Goal: Transaction & Acquisition: Purchase product/service

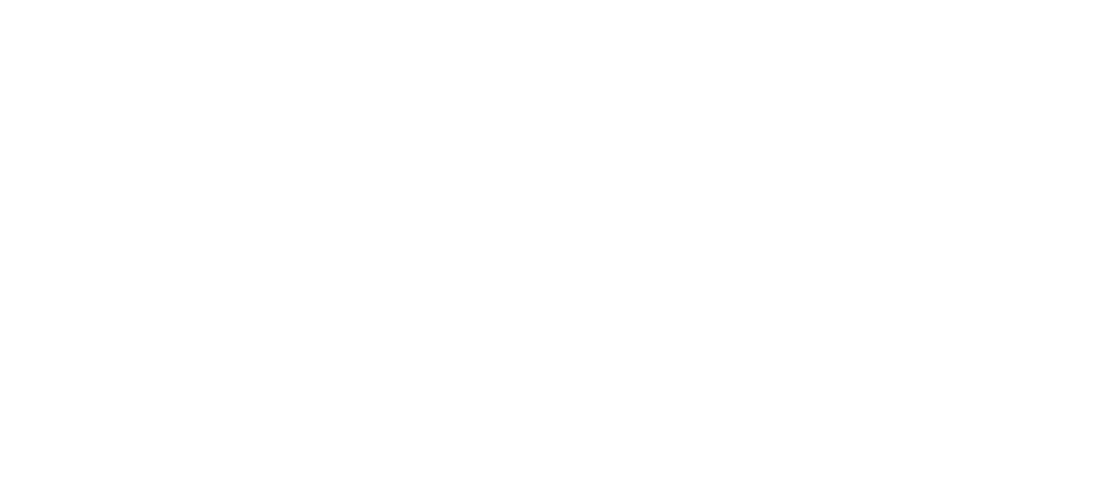
drag, startPoint x: 1013, startPoint y: 422, endPoint x: 1073, endPoint y: 391, distance: 67.7
click at [0, 0] on html at bounding box center [0, 0] width 0 height 0
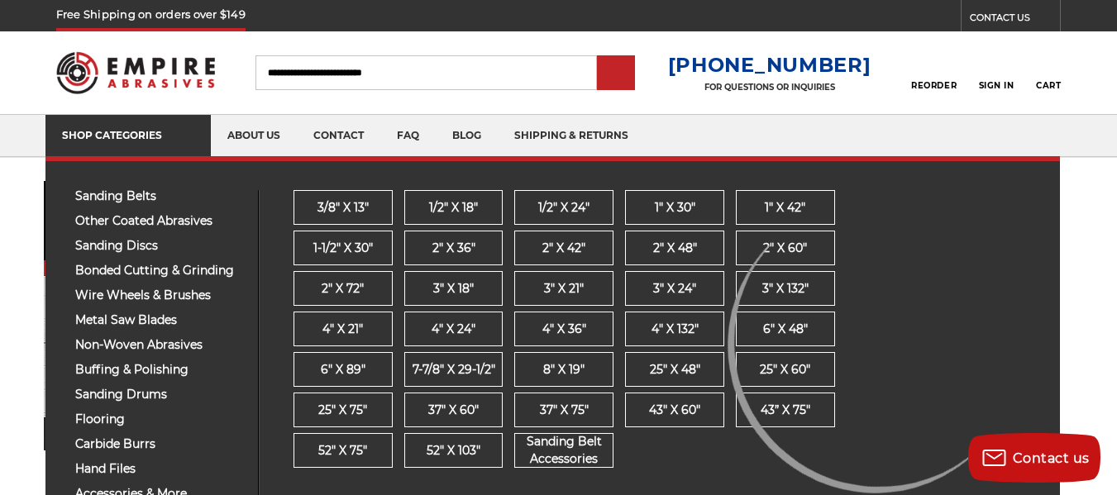
click at [187, 145] on span at bounding box center [187, 137] width 13 height 17
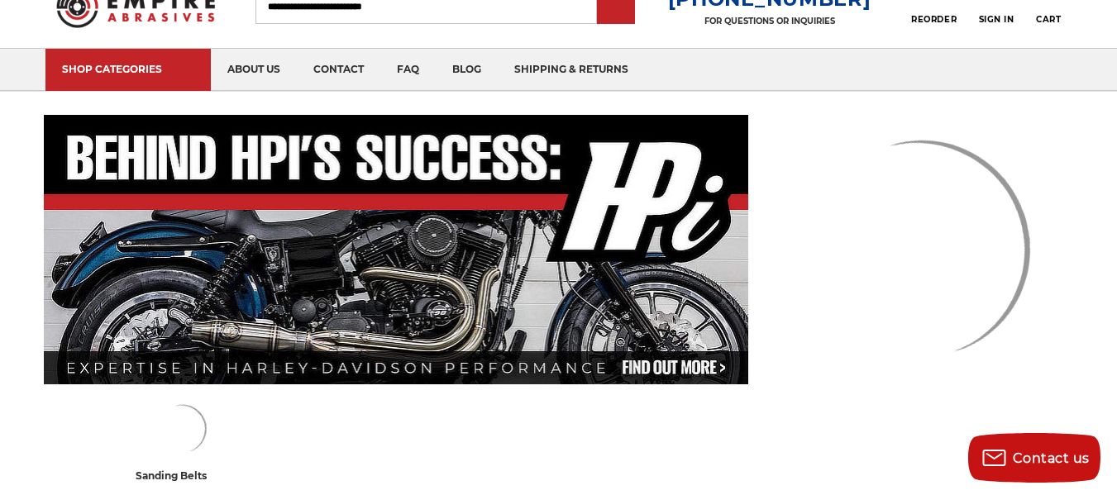
scroll to position [99, 0]
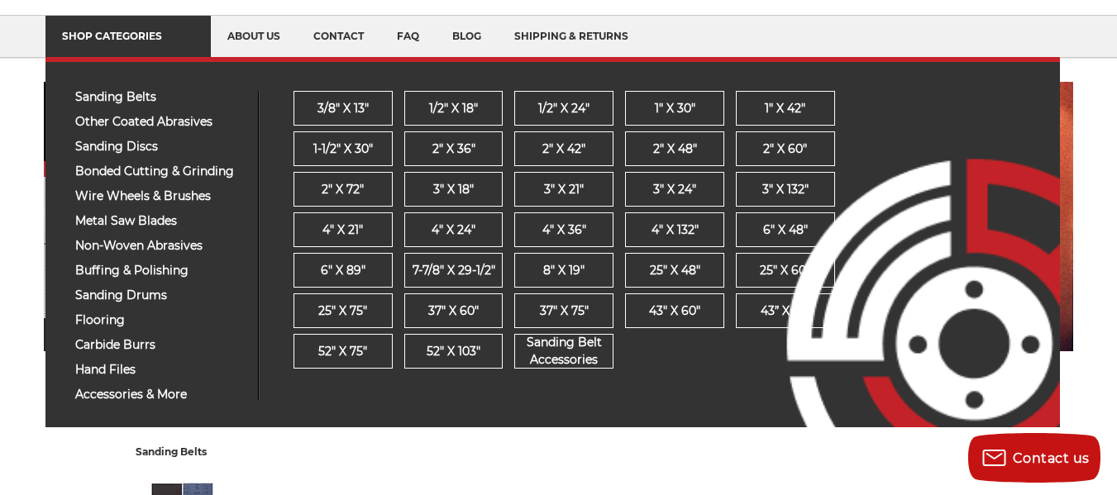
click at [128, 26] on link "SHOP CATEGORIES" at bounding box center [127, 37] width 165 height 42
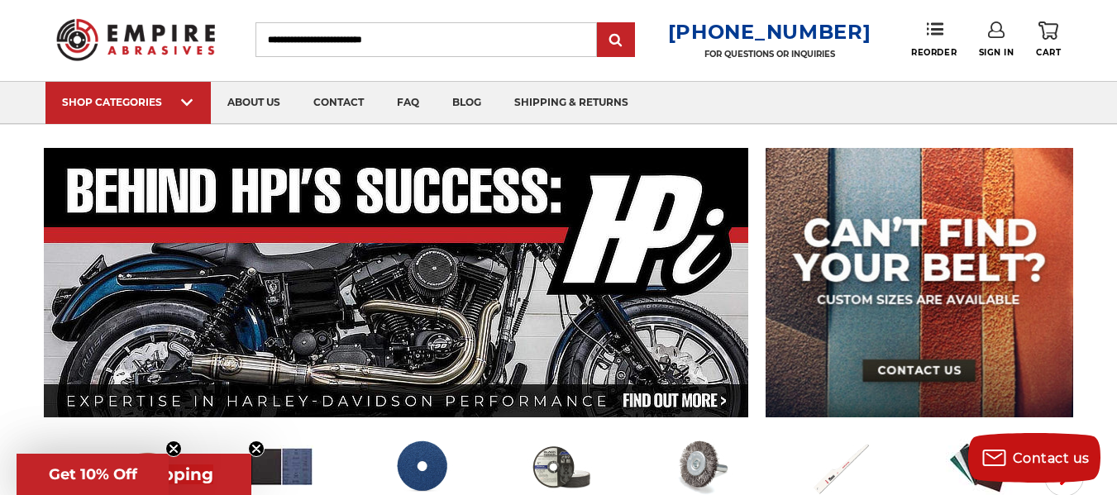
scroll to position [466, 0]
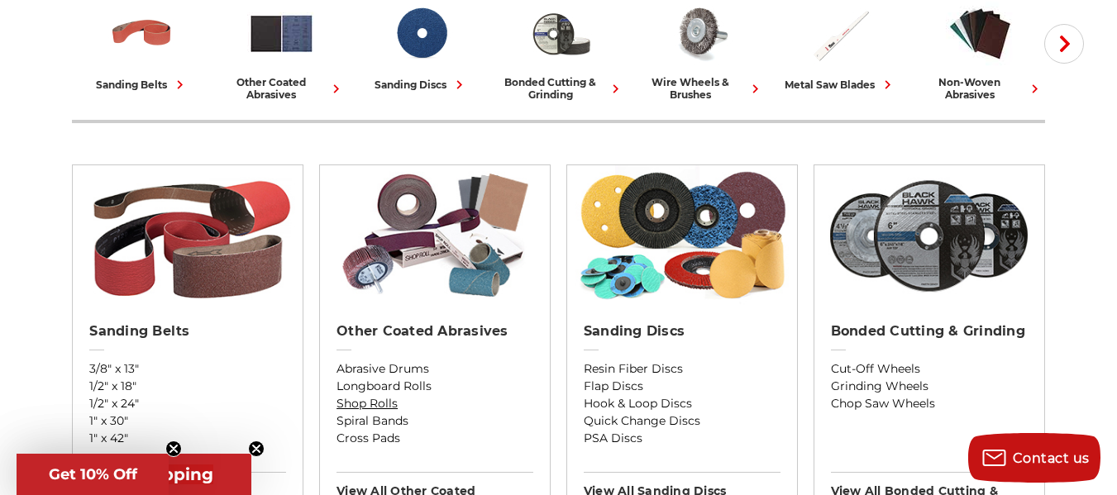
click at [380, 395] on link "Shop Rolls" at bounding box center [435, 403] width 197 height 17
click at [395, 472] on h3 "View All other coated abrasives" at bounding box center [435, 492] width 197 height 41
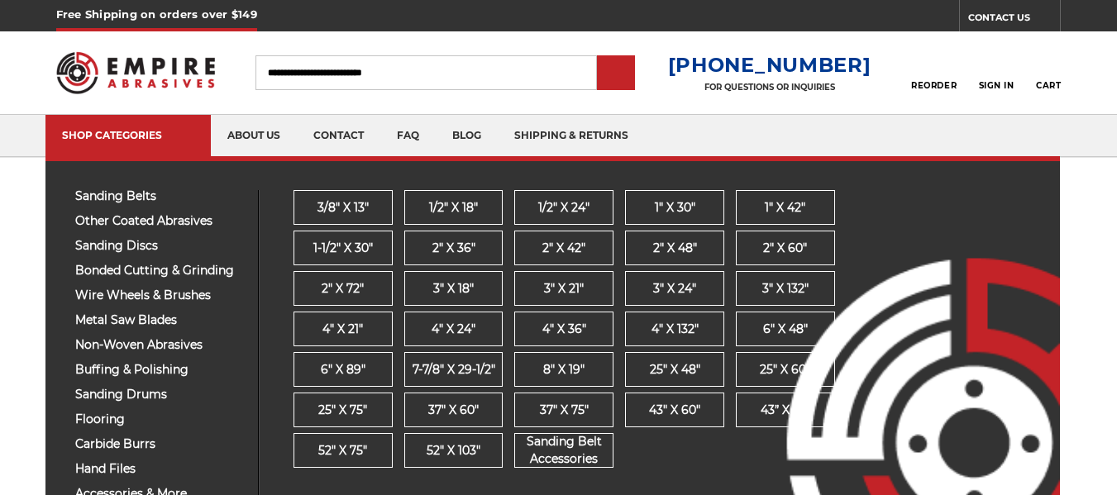
click at [174, 489] on span "accessories & more" at bounding box center [160, 494] width 170 height 12
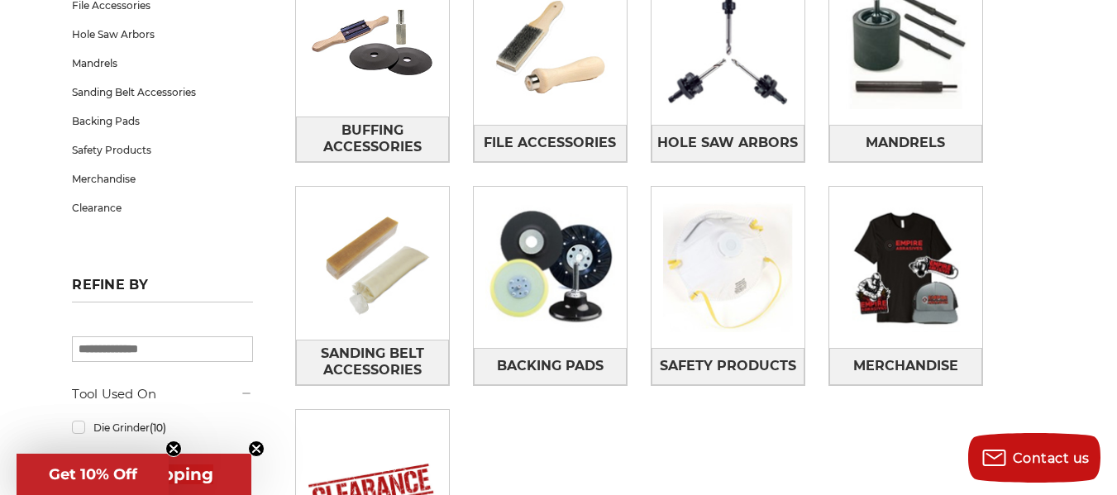
scroll to position [386, 0]
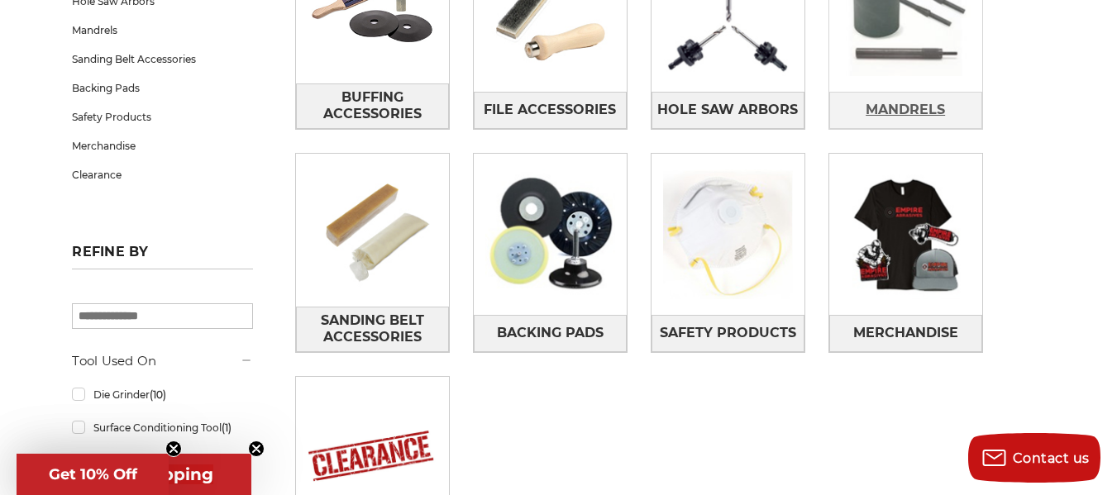
click at [900, 110] on span "Mandrels" at bounding box center [905, 110] width 79 height 28
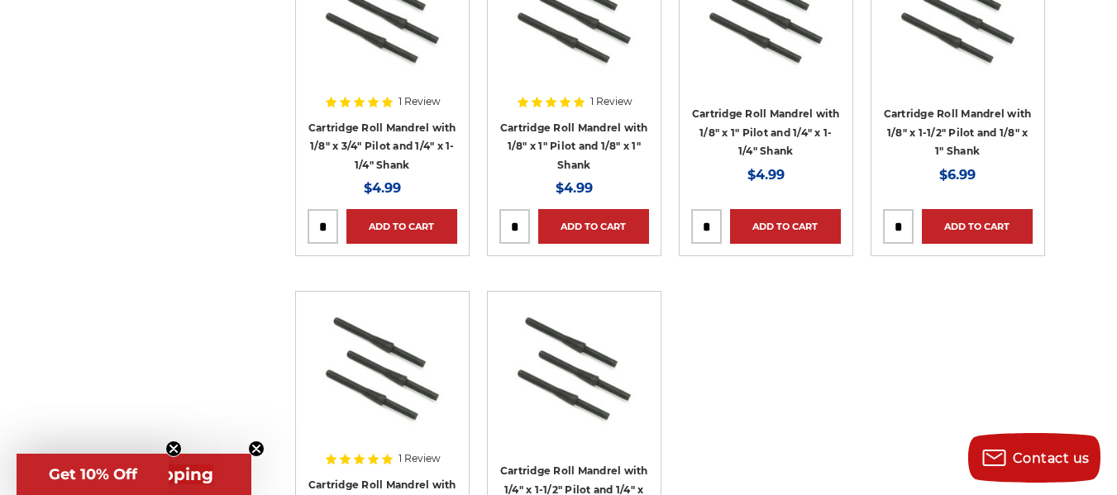
scroll to position [1829, 0]
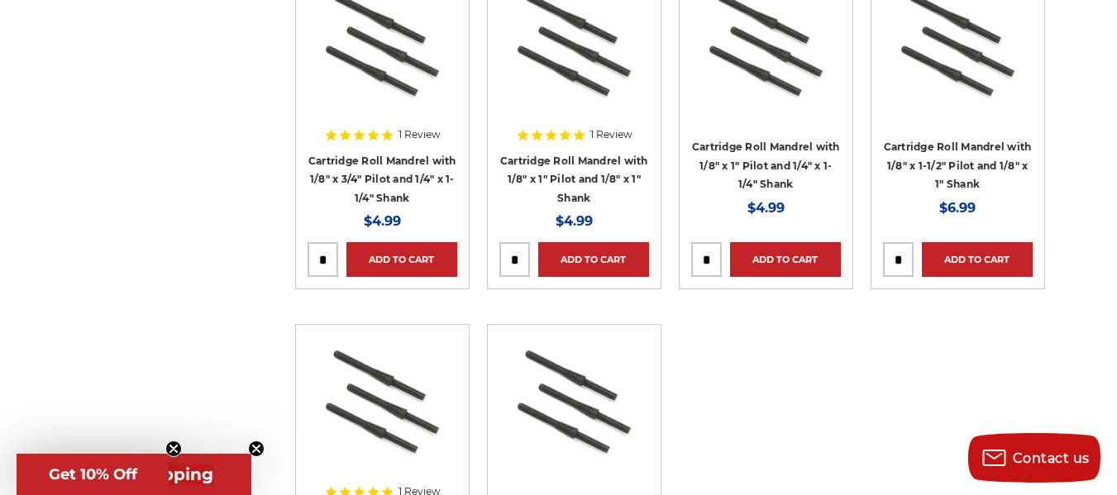
click at [404, 170] on h4 "Cartridge Roll Mandrel with 1/8" x 3/4" Pilot and 1/4" x 1-1/4" Shank" at bounding box center [383, 179] width 150 height 56
click at [381, 202] on link "Cartridge Roll Mandrel with 1/8" x 3/4" Pilot and 1/4" x 1-1/4" Shank" at bounding box center [382, 180] width 148 height 50
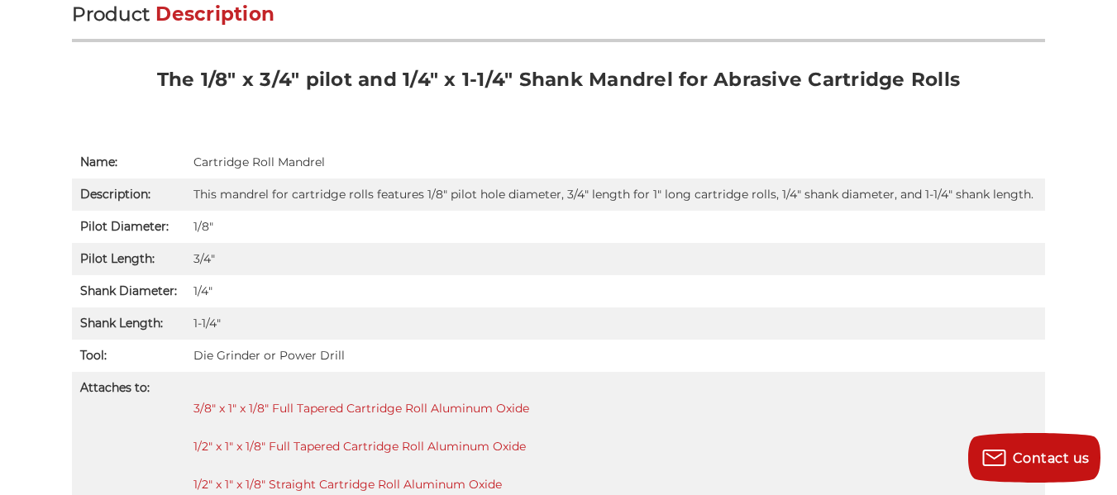
scroll to position [14, 0]
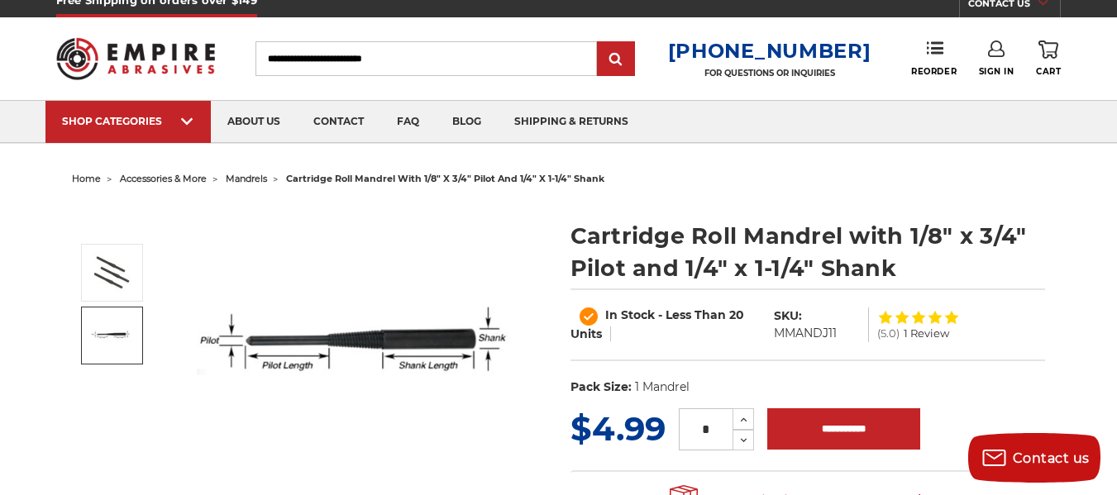
click at [83, 174] on span "home" at bounding box center [86, 179] width 29 height 12
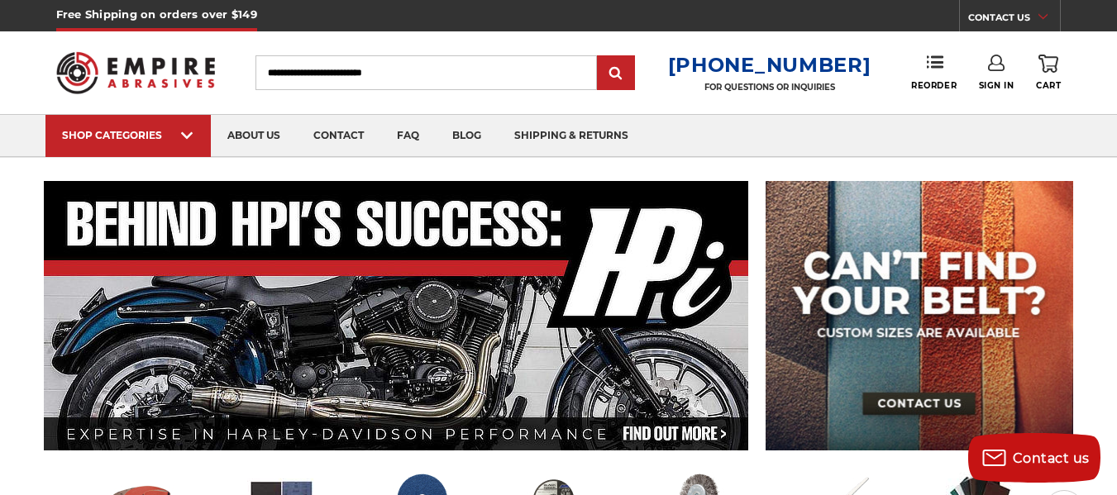
click at [501, 73] on input "Search" at bounding box center [425, 72] width 341 height 35
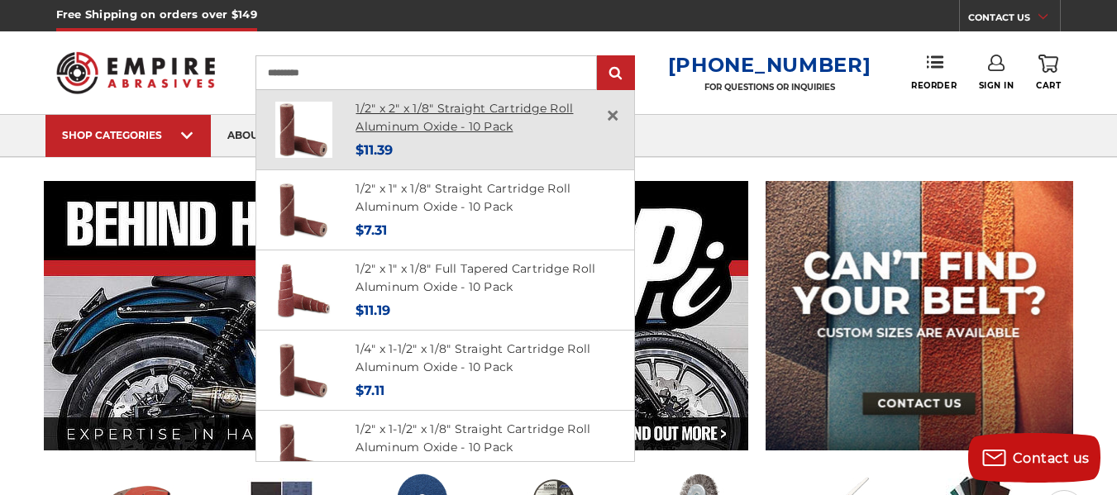
type input "*********"
click at [401, 129] on link "1/2" x 2" x 1/8" Straight Cartridge Roll Aluminum Oxide - 10 Pack" at bounding box center [464, 118] width 217 height 34
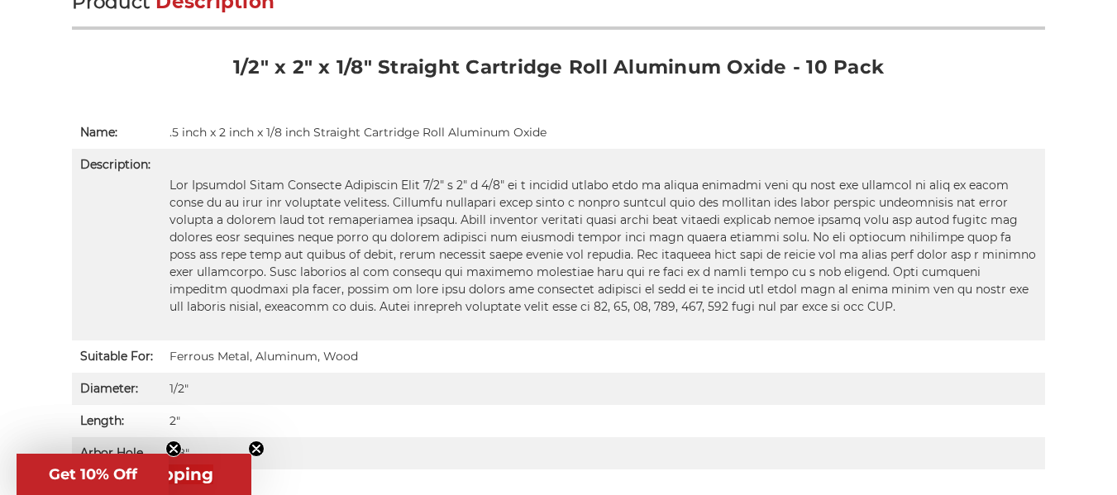
scroll to position [2, 0]
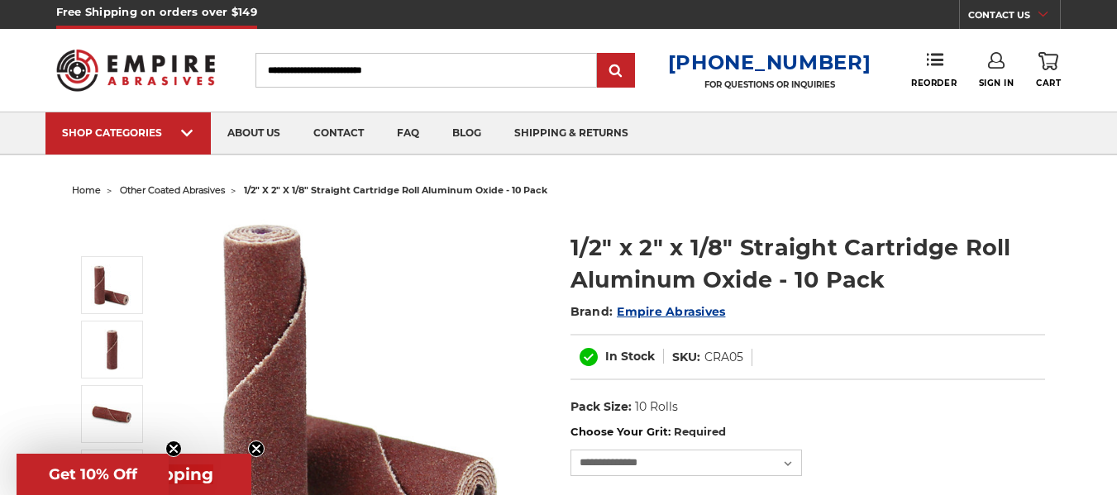
click at [537, 74] on input "Search" at bounding box center [425, 70] width 341 height 35
type input "**********"
click at [633, 73] on input "submit" at bounding box center [615, 71] width 33 height 33
click at [633, 72] on input "submit" at bounding box center [615, 71] width 33 height 33
click at [624, 67] on input "submit" at bounding box center [615, 71] width 33 height 33
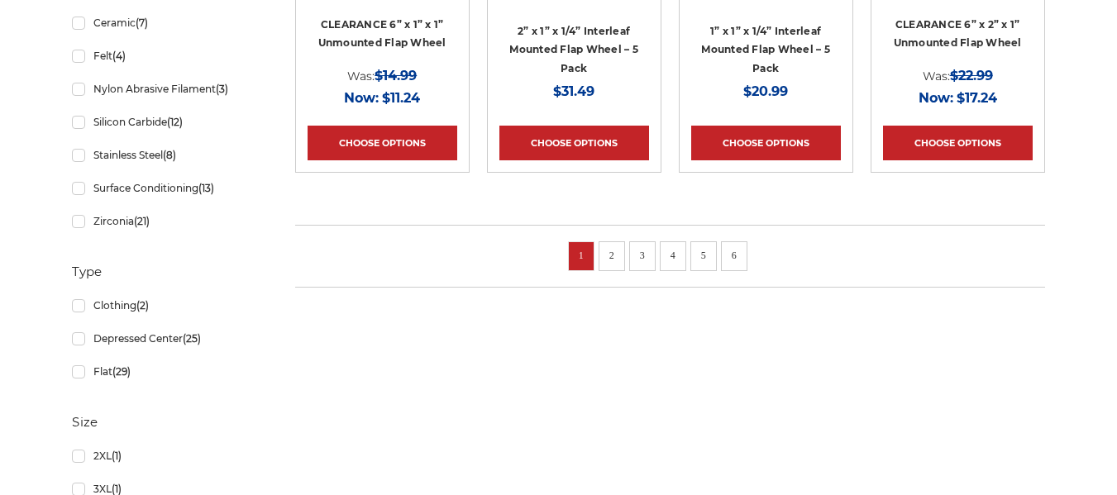
scroll to position [1456, 0]
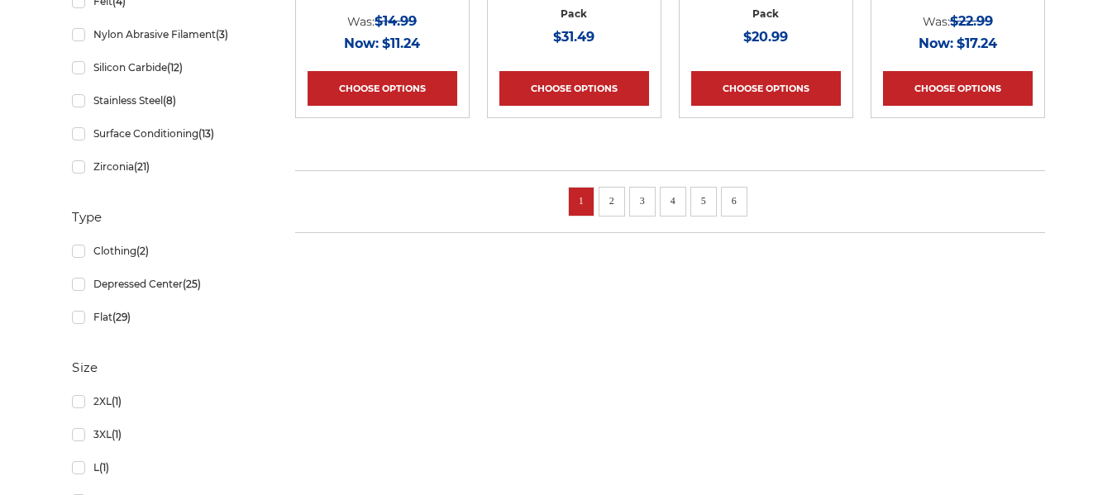
click at [618, 198] on link "2" at bounding box center [612, 201] width 17 height 18
click at [611, 203] on link "2" at bounding box center [612, 201] width 17 height 18
click at [611, 196] on link "2" at bounding box center [612, 201] width 17 height 18
